Goal: Transaction & Acquisition: Purchase product/service

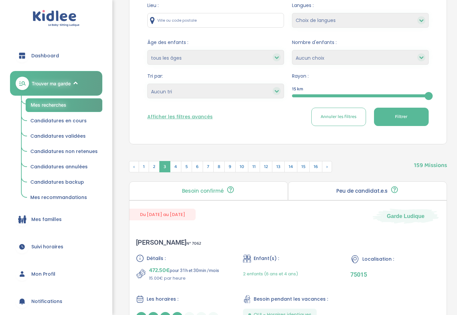
scroll to position [40, 0]
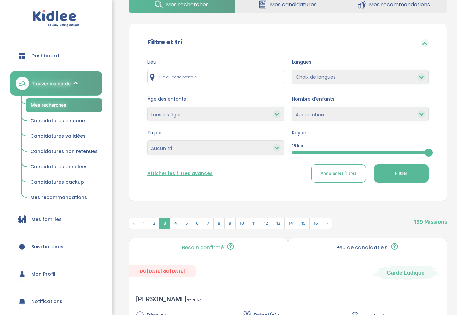
click at [52, 57] on span "Dashboard" at bounding box center [45, 55] width 28 height 7
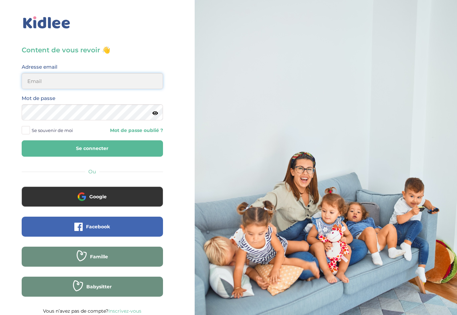
type input "ffna.laetitia@gmail.com"
click at [92, 148] on button "Se connecter" at bounding box center [92, 148] width 141 height 16
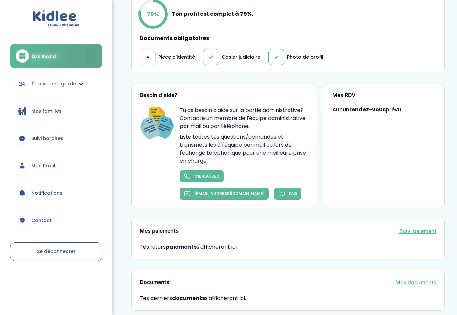
scroll to position [274, 0]
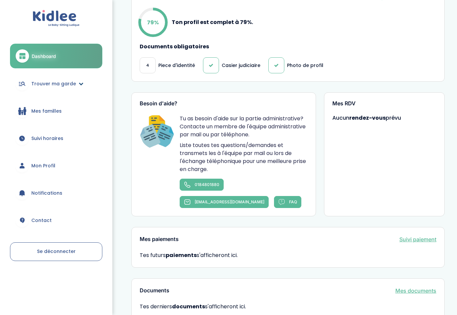
click at [53, 81] on span "Trouver ma garde" at bounding box center [53, 83] width 45 height 7
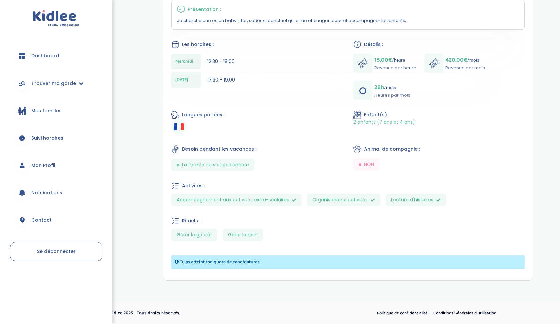
scroll to position [157, 0]
click at [50, 54] on span "Dashboard" at bounding box center [45, 55] width 28 height 7
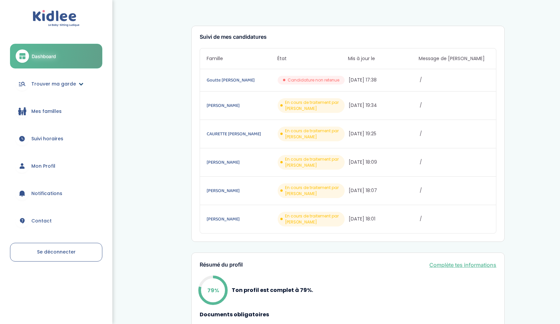
click at [41, 85] on span "Trouver ma garde" at bounding box center [53, 83] width 45 height 7
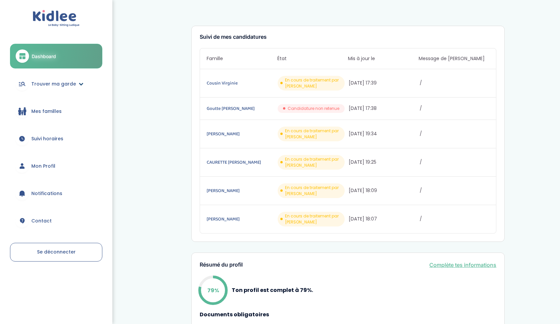
click at [57, 82] on span "Trouver ma garde" at bounding box center [53, 83] width 45 height 7
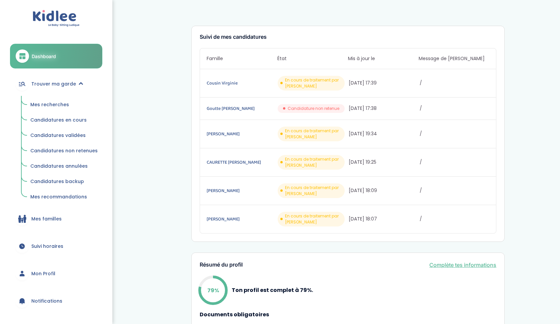
click at [51, 103] on span "Mes recherches" at bounding box center [49, 104] width 39 height 7
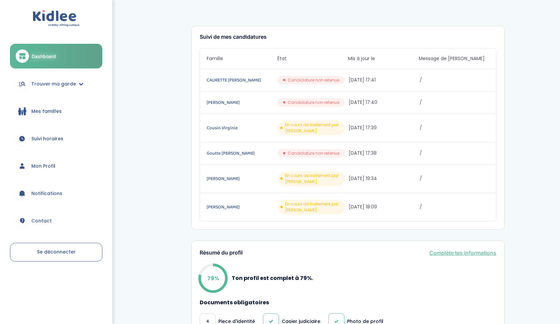
click at [26, 54] on icon at bounding box center [22, 56] width 8 height 8
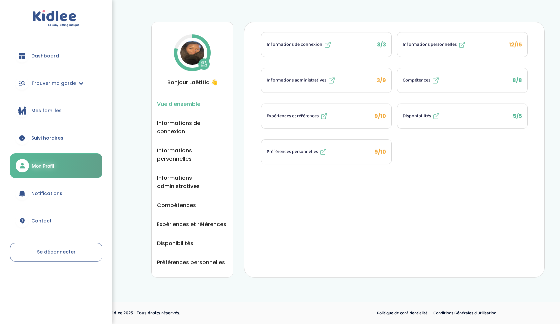
click at [332, 80] on icon at bounding box center [332, 79] width 3 height 3
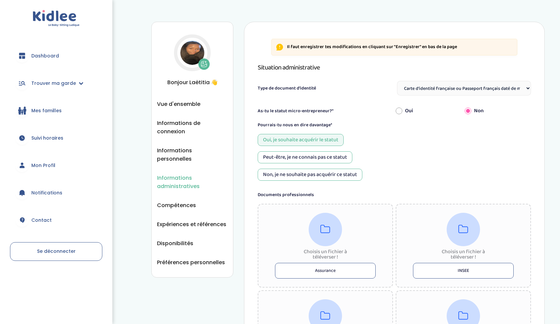
select select "Carte d'identité française ou Passeport français daté de moins de 5 ans"
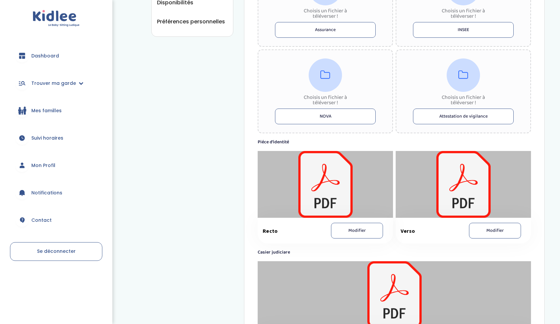
scroll to position [343, 0]
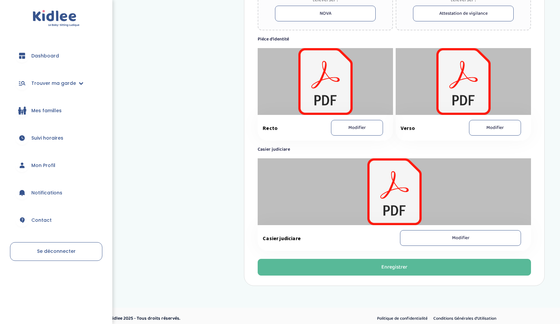
click at [368, 131] on button "Modifier" at bounding box center [357, 128] width 52 height 16
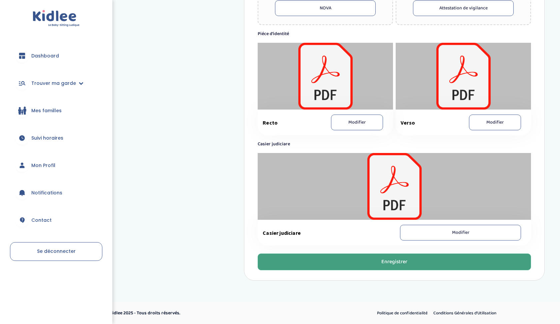
scroll to position [349, 0]
click at [345, 265] on button "Enregistrer" at bounding box center [395, 261] width 274 height 17
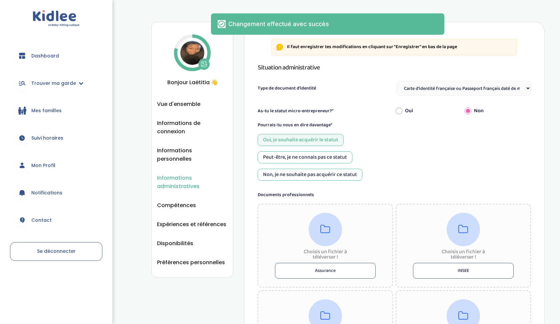
scroll to position [0, 0]
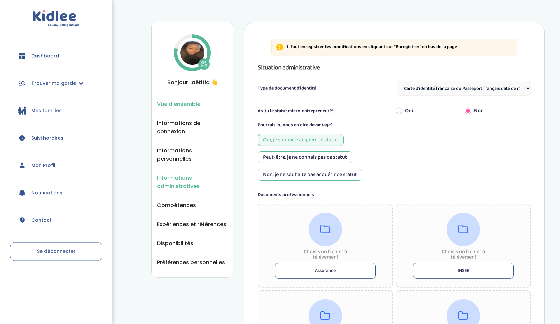
click at [183, 108] on span "Vue d'ensemble" at bounding box center [178, 104] width 43 height 8
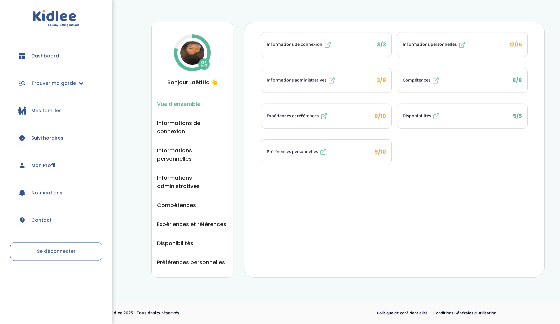
click at [464, 46] on icon at bounding box center [462, 45] width 4 height 4
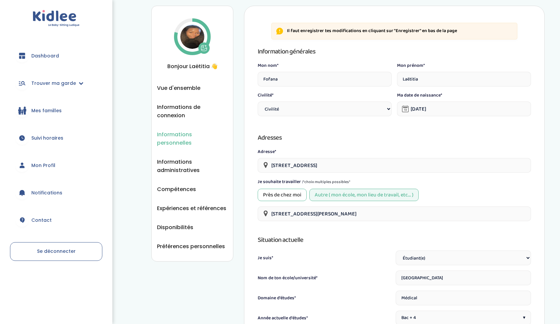
scroll to position [16, 0]
click at [382, 101] on div "Civilité* Civilité Mr Mme" at bounding box center [325, 104] width 134 height 27
select select "1"
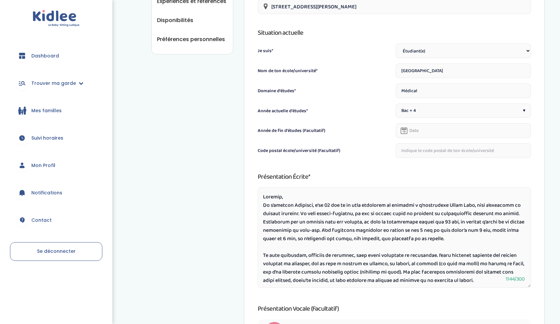
scroll to position [219, 0]
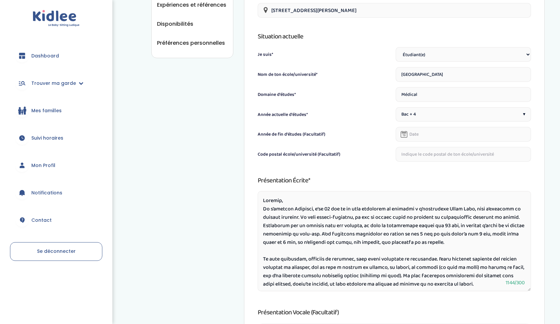
click at [524, 115] on span "▾" at bounding box center [524, 114] width 2 height 7
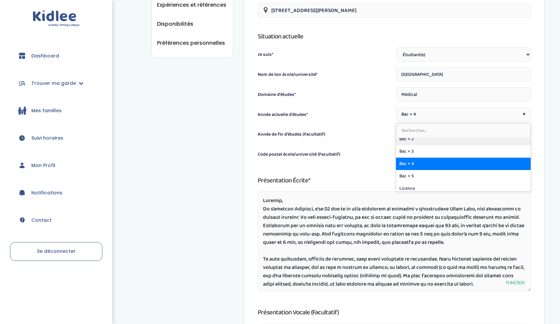
scroll to position [99, 0]
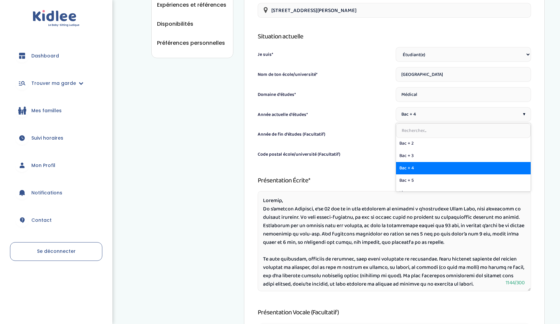
click at [544, 138] on div "Il faut enregistrer tes modifications en cliquant sur "Enregistrer" en bas de l…" at bounding box center [394, 96] width 301 height 586
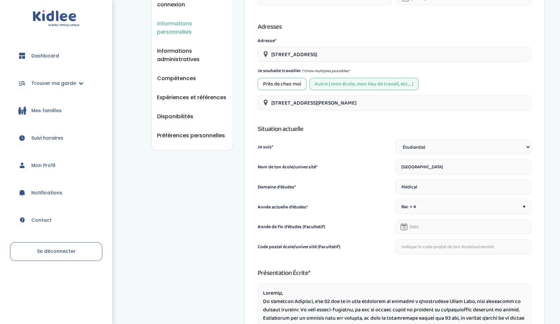
scroll to position [128, 0]
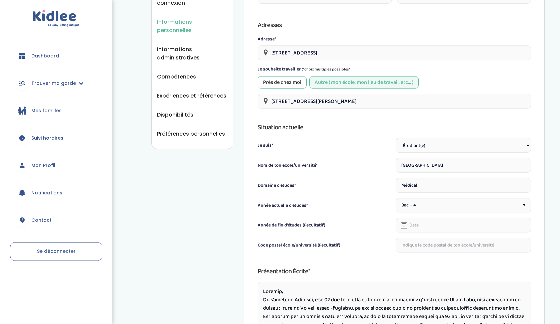
click at [451, 230] on input "text" at bounding box center [463, 224] width 135 height 15
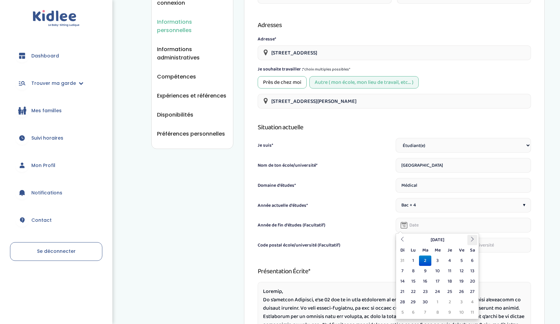
click at [473, 236] on th at bounding box center [473, 239] width 10 height 10
click at [439, 237] on th "Janvier 2026" at bounding box center [438, 239] width 60 height 10
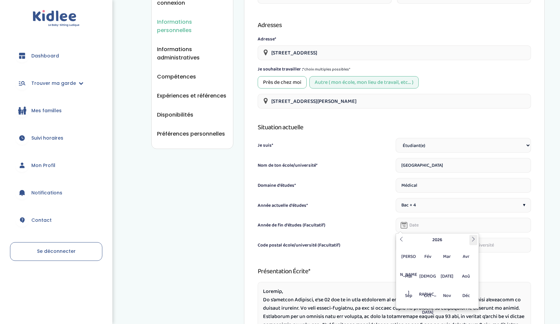
click at [474, 239] on icon at bounding box center [473, 238] width 5 height 5
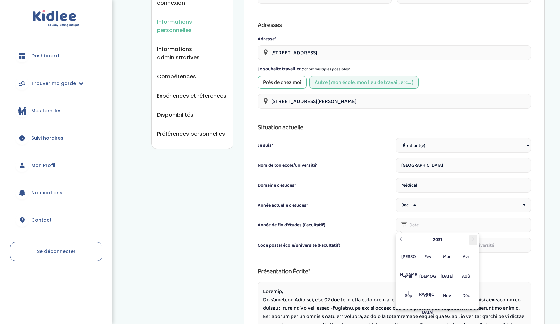
click at [474, 239] on icon at bounding box center [473, 238] width 5 height 5
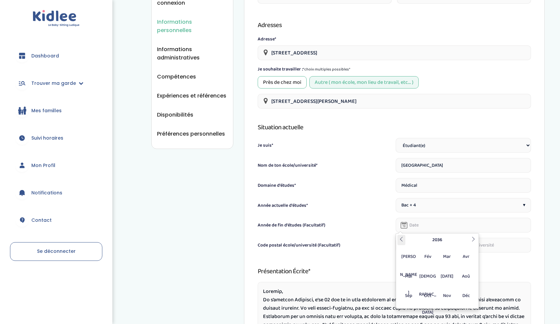
click at [402, 237] on icon at bounding box center [401, 238] width 5 height 5
click at [127, 187] on div "Informations personnelles Vue d'ensemble Informations de connexion Informations…" at bounding box center [342, 183] width 448 height 612
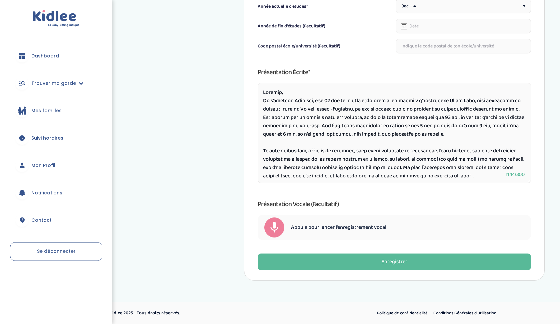
scroll to position [327, 0]
click at [49, 55] on span "Dashboard" at bounding box center [45, 55] width 28 height 7
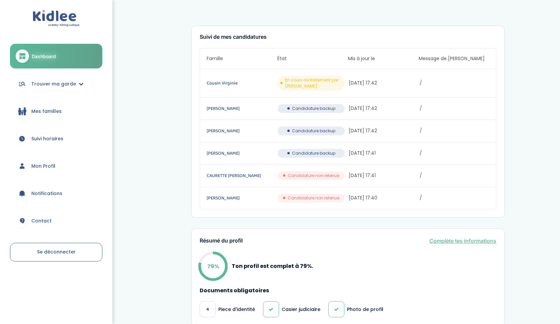
click at [215, 83] on link "Cousin Virginie" at bounding box center [242, 82] width 70 height 7
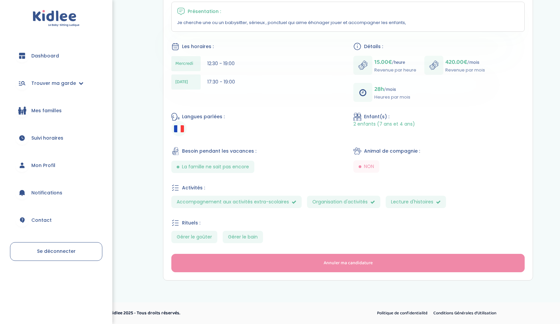
scroll to position [136, 0]
click at [34, 53] on span "Dashboard" at bounding box center [45, 55] width 28 height 7
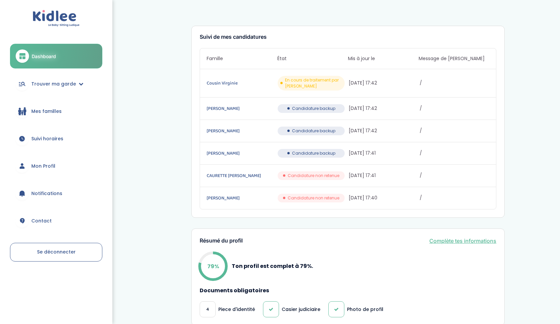
click at [45, 167] on span "Mon Profil" at bounding box center [43, 165] width 24 height 7
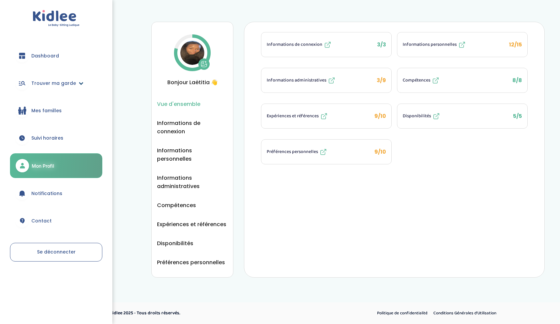
click at [43, 78] on link "Trouver ma garde" at bounding box center [56, 83] width 92 height 24
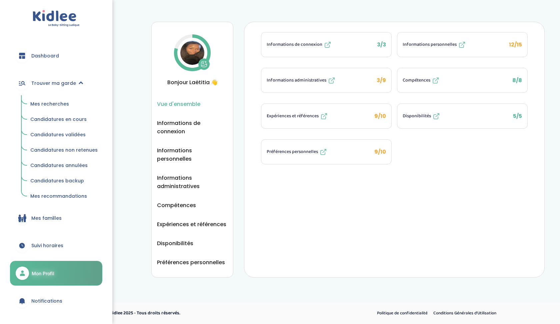
click at [51, 102] on span "Mes recherches" at bounding box center [49, 103] width 39 height 7
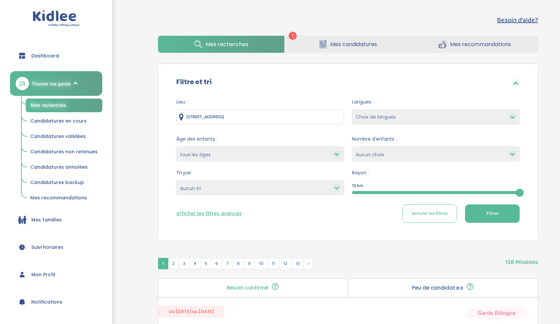
click at [429, 190] on div "15" at bounding box center [436, 192] width 168 height 8
click at [484, 215] on button "Filtrer" at bounding box center [492, 213] width 55 height 18
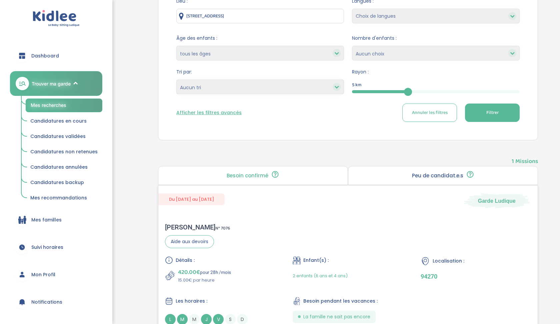
scroll to position [68, 0]
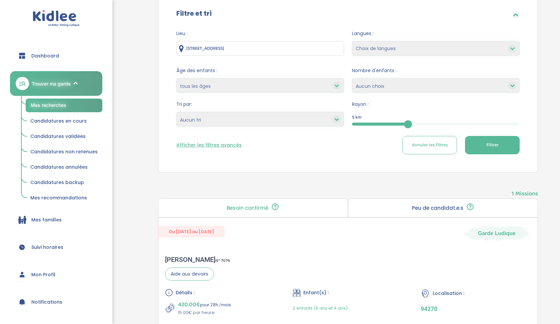
click at [453, 123] on div "5" at bounding box center [436, 123] width 168 height 3
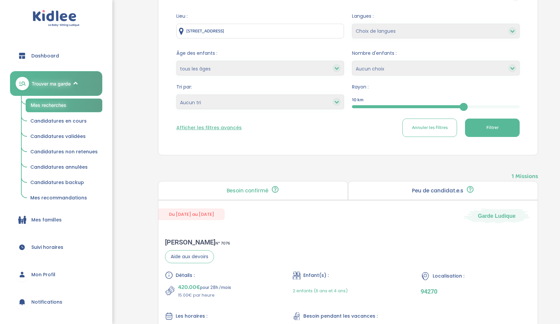
scroll to position [101, 0]
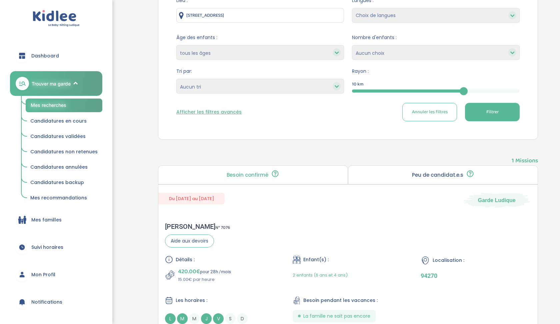
click at [505, 109] on button "Filtrer" at bounding box center [492, 112] width 55 height 18
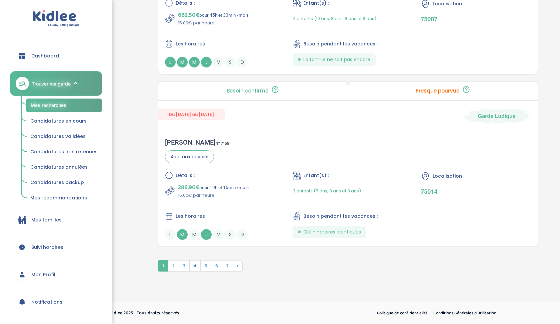
scroll to position [1729, 0]
click at [176, 263] on span "2" at bounding box center [173, 265] width 11 height 11
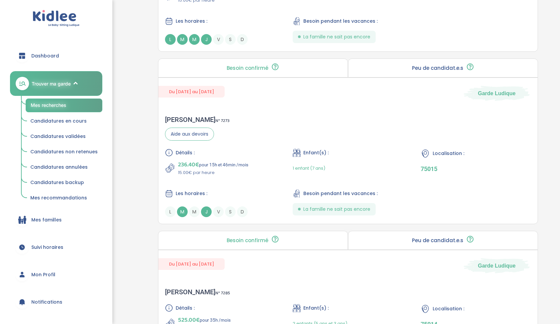
scroll to position [1560, 0]
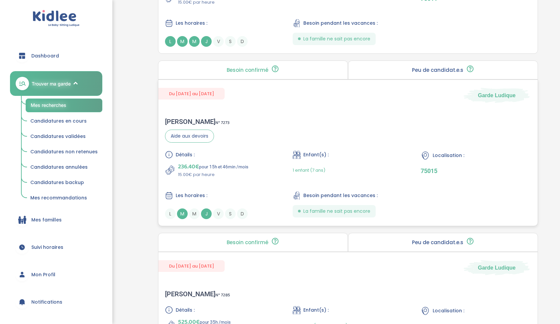
click at [321, 179] on div "Détails : 236.40€ pour 15h et 46min /mois 15.00€ par heure Enfant(s) : 1 enfant…" at bounding box center [348, 184] width 366 height 68
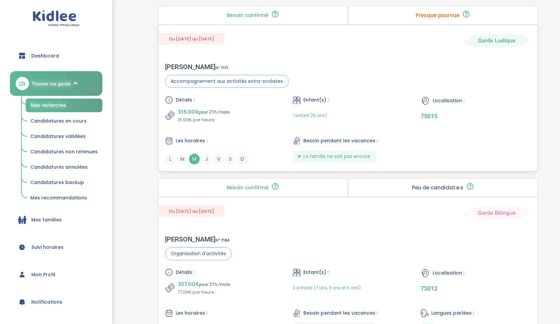
scroll to position [445, 0]
click at [208, 112] on p "315.00€ pour 21h /mois" at bounding box center [204, 110] width 52 height 9
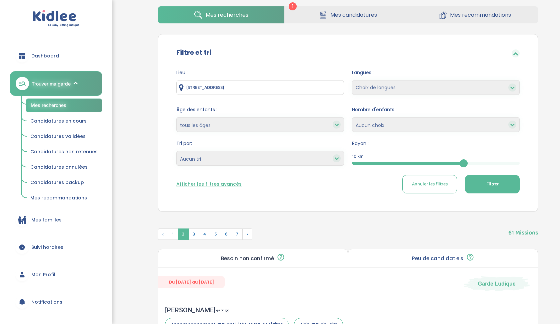
scroll to position [27, 0]
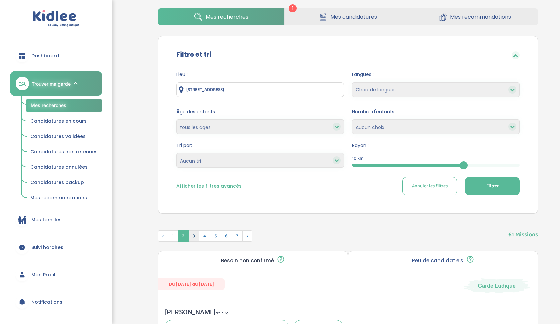
click at [194, 233] on span "3" at bounding box center [193, 235] width 11 height 11
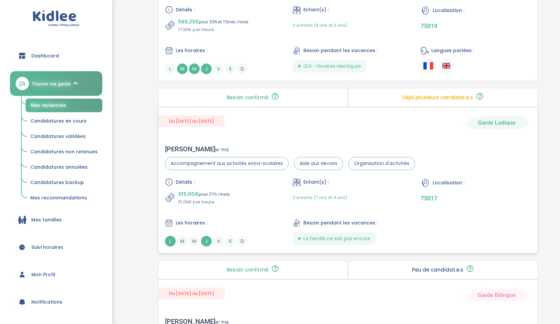
scroll to position [1379, 0]
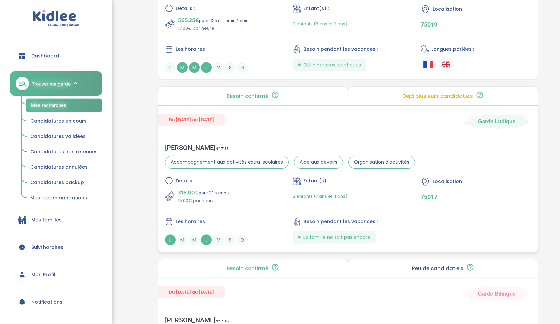
click at [268, 197] on div "315.00€ pour 21h /mois 15.00€ par heure" at bounding box center [220, 196] width 110 height 16
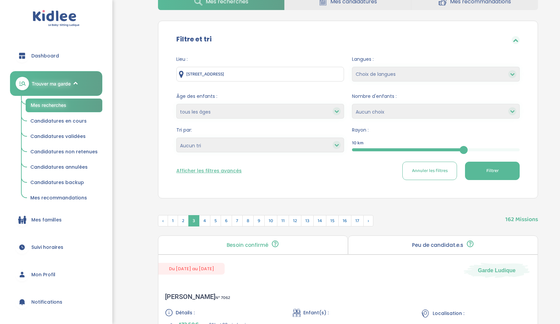
scroll to position [66, 0]
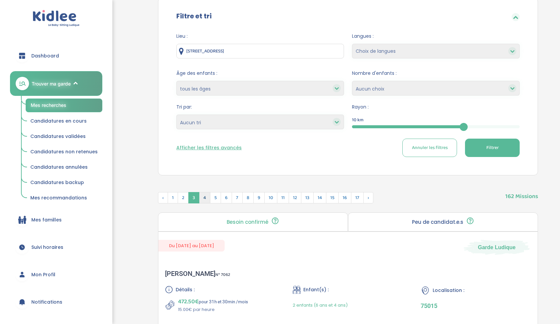
click at [203, 198] on span "4" at bounding box center [204, 197] width 11 height 11
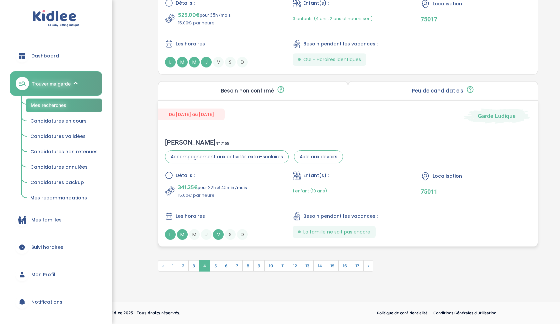
scroll to position [1729, 0]
click at [59, 245] on span "Suivi horaires" at bounding box center [47, 247] width 32 height 7
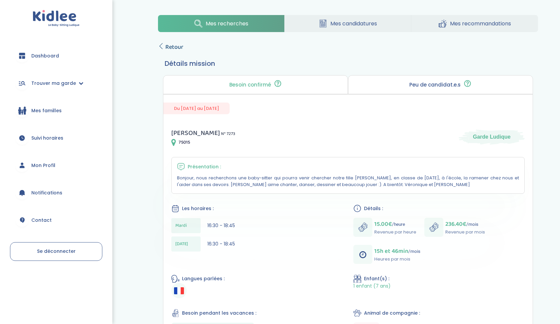
click at [162, 43] on icon at bounding box center [161, 46] width 6 height 6
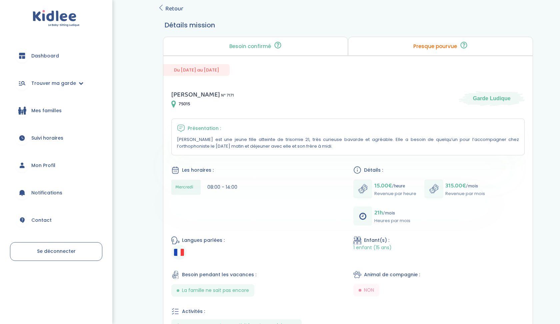
scroll to position [41, 0]
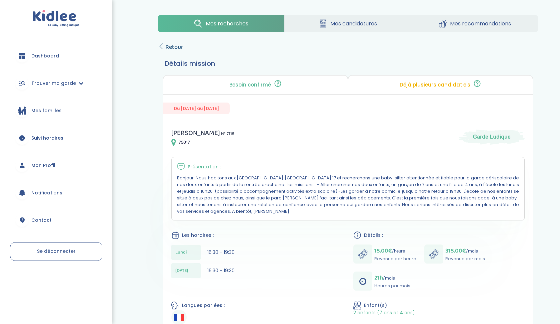
click at [165, 45] on span "Retour" at bounding box center [174, 46] width 18 height 9
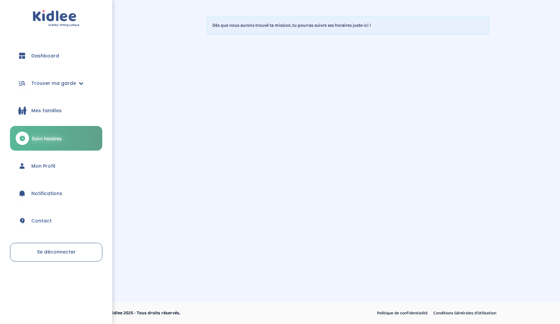
click at [35, 52] on span "Dashboard" at bounding box center [45, 55] width 28 height 7
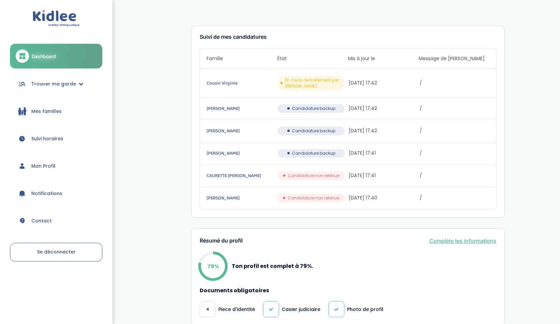
click at [224, 78] on div "Cousin Virginie En cours de traitement par Kidlee 02/09/2025 17:42 /" at bounding box center [348, 83] width 296 height 28
click at [223, 84] on link "Cousin Virginie" at bounding box center [242, 82] width 70 height 7
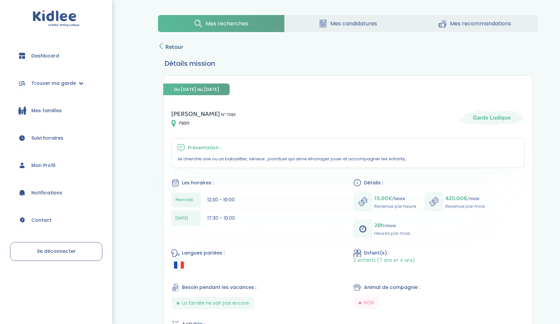
click at [175, 46] on span "Retour" at bounding box center [174, 46] width 18 height 9
